Goal: Use online tool/utility: Utilize a website feature to perform a specific function

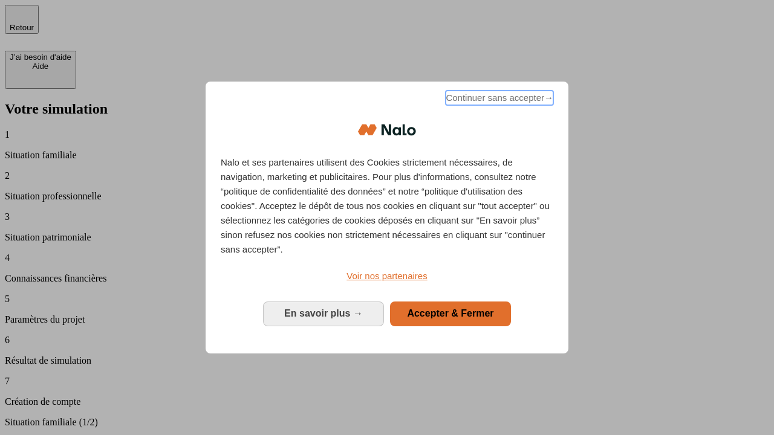
click at [498, 100] on span "Continuer sans accepter →" at bounding box center [500, 98] width 108 height 15
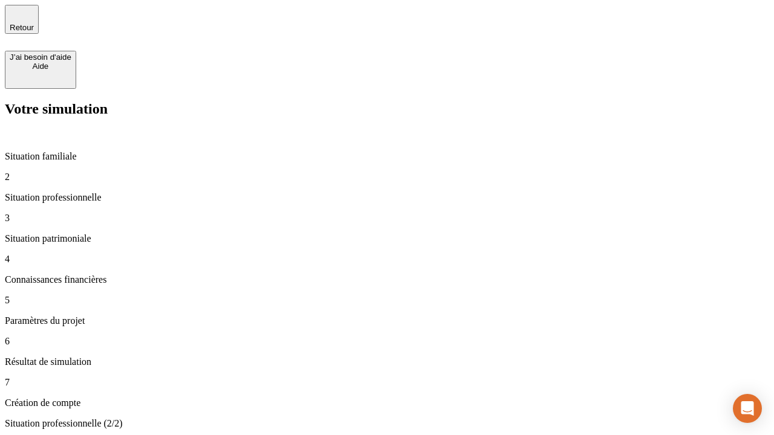
type input "70 000"
type input "1 000"
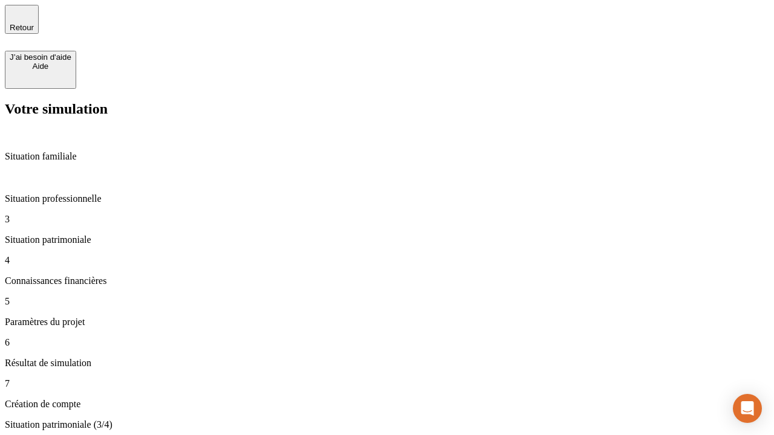
type input "800"
type input "6"
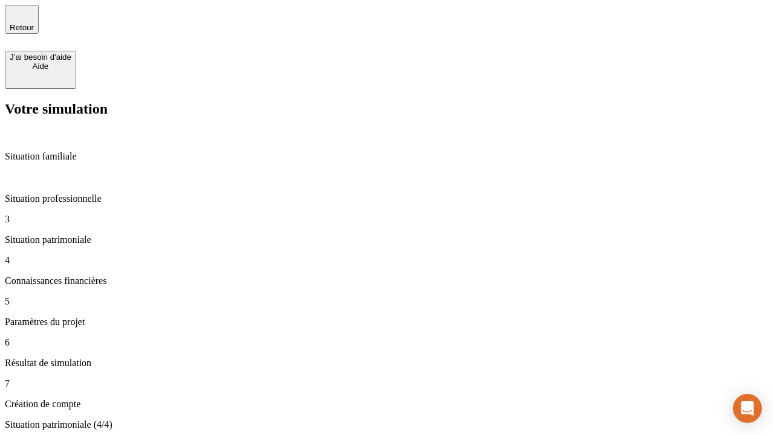
type input "400"
type input "3"
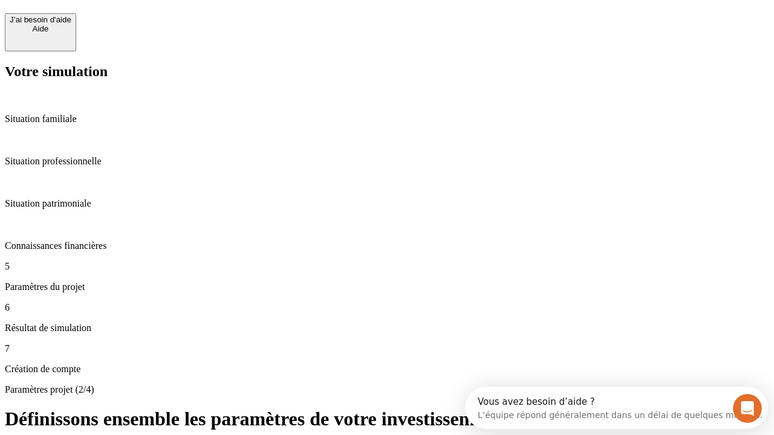
scroll to position [11, 0]
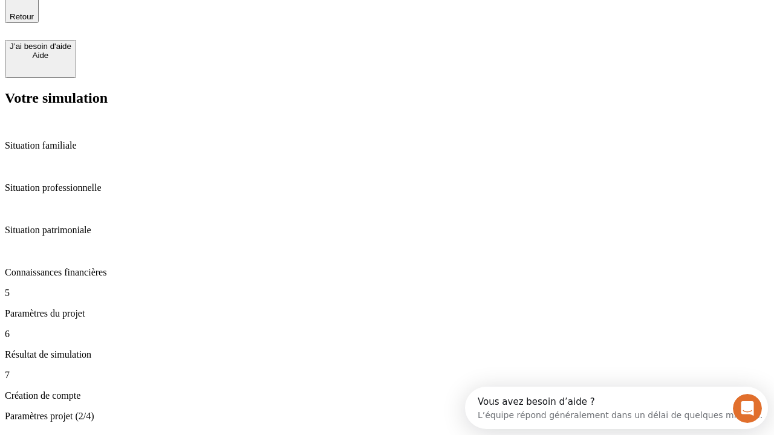
type input "35"
type input "500"
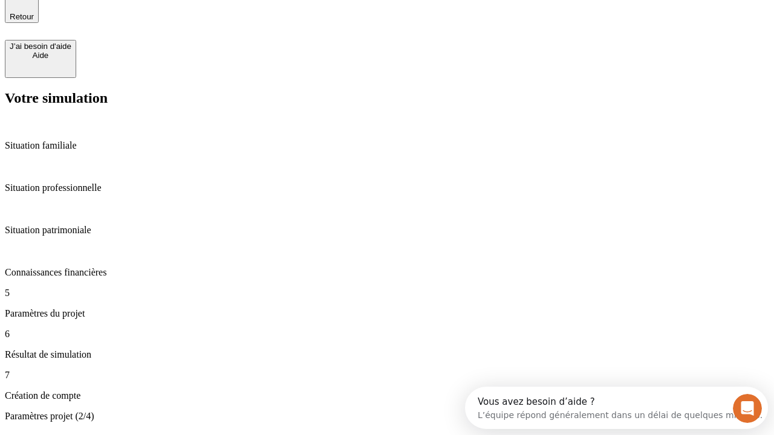
type input "640"
